Goal: Navigation & Orientation: Find specific page/section

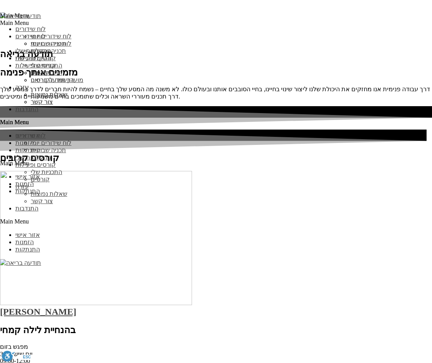
scroll to position [1145, 0]
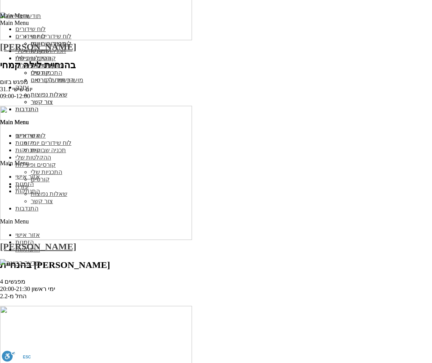
scroll to position [1408, 0]
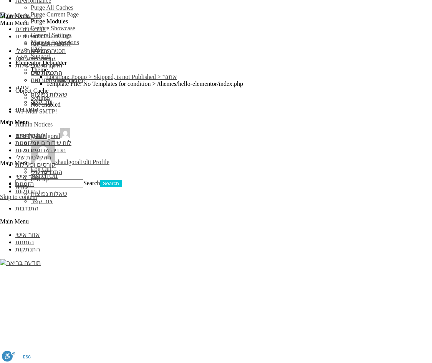
scroll to position [731, 0]
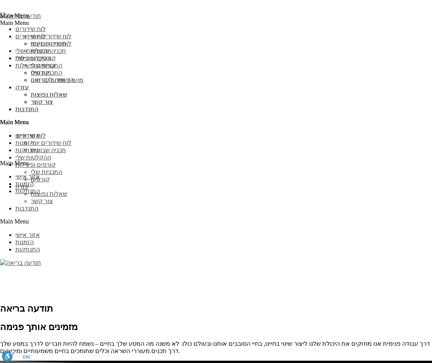
scroll to position [1010, 0]
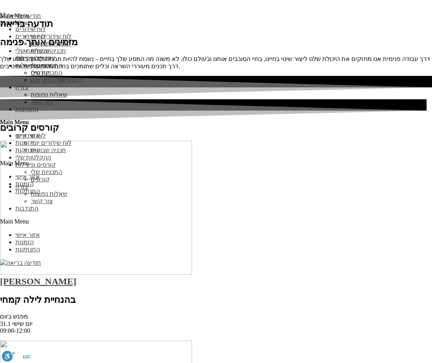
scroll to position [1174, 0]
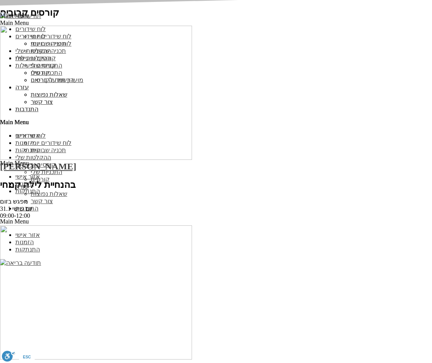
scroll to position [1400, 0]
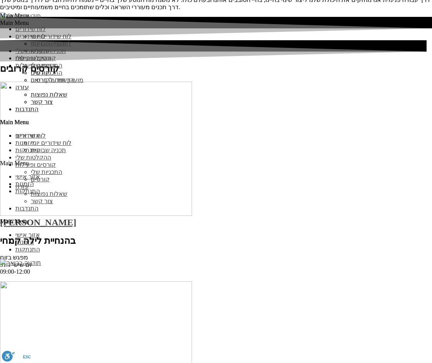
scroll to position [1252, 0]
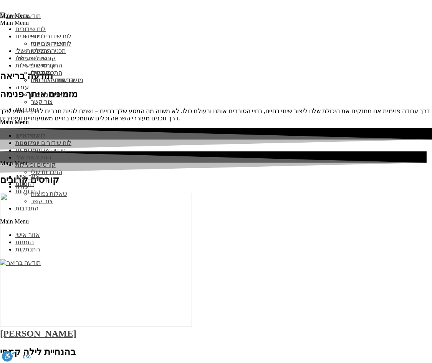
scroll to position [1106, 0]
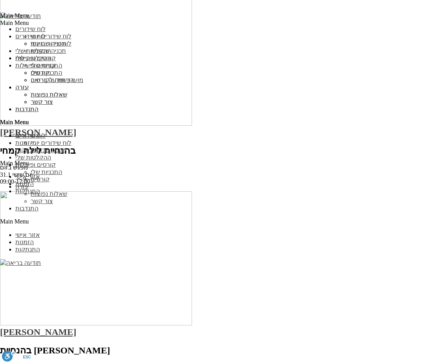
scroll to position [1347, 0]
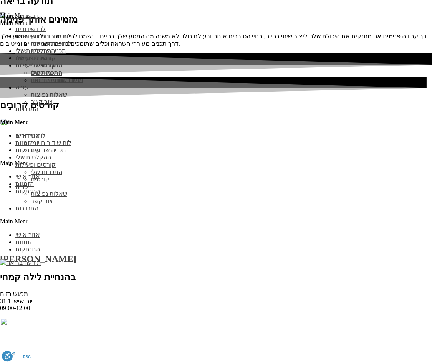
scroll to position [1051, 0]
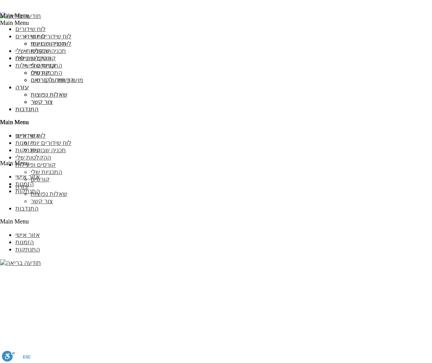
scroll to position [707, 0]
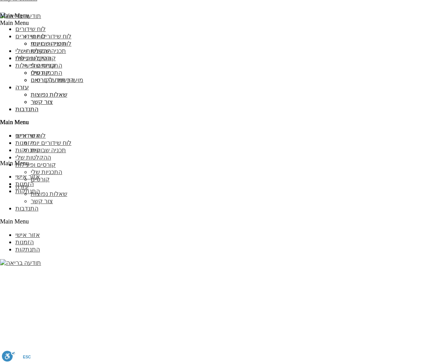
scroll to position [608, 0]
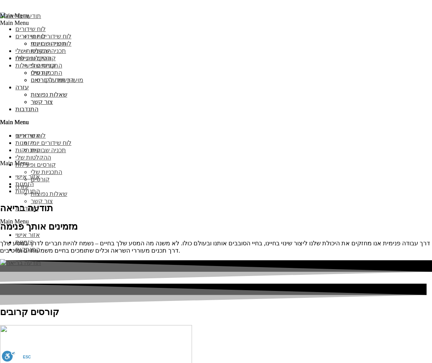
scroll to position [608, 0]
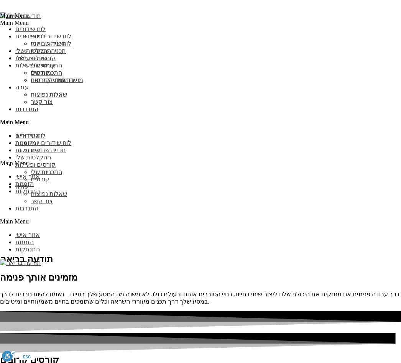
scroll to position [960, 0]
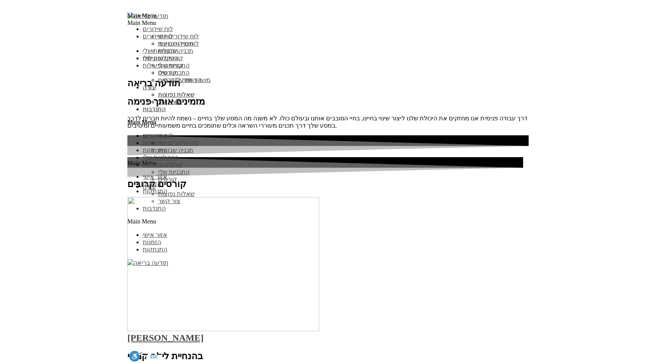
scroll to position [1089, 0]
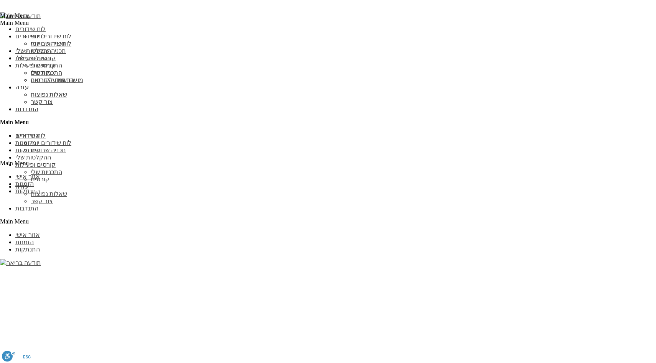
scroll to position [713, 0]
